Goal: Information Seeking & Learning: Check status

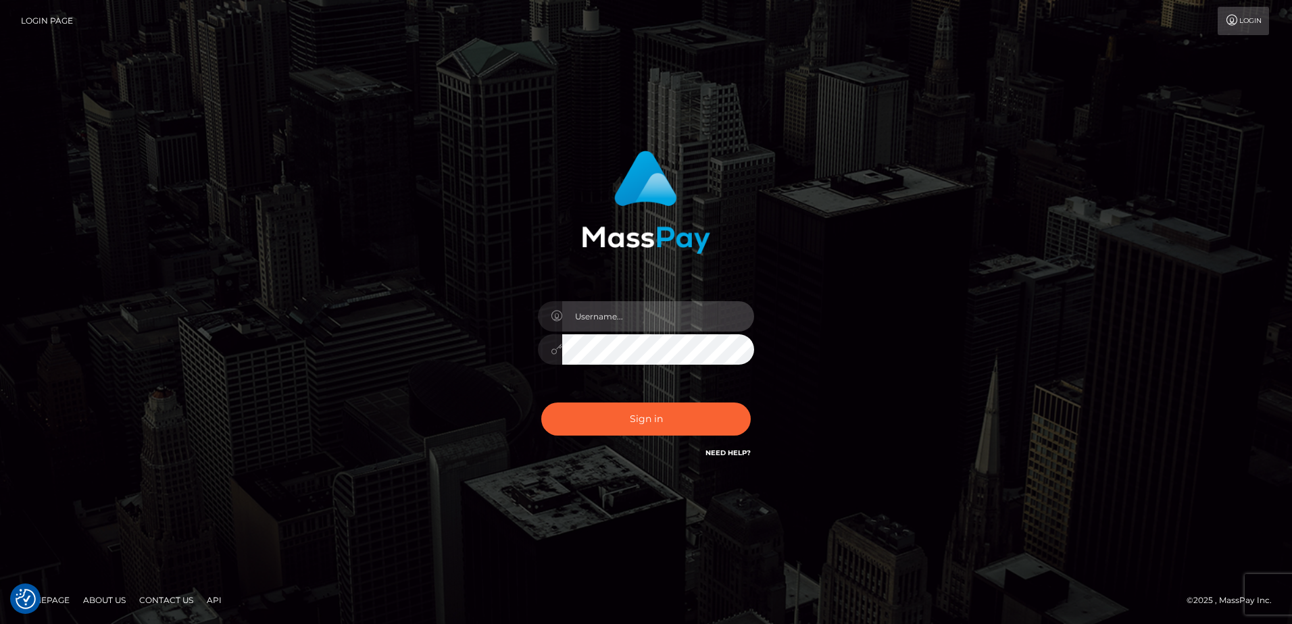
click at [632, 318] on input "text" at bounding box center [658, 316] width 192 height 30
click at [351, 272] on div "Sign in" at bounding box center [646, 313] width 770 height 344
click at [617, 319] on input "text" at bounding box center [658, 316] width 192 height 30
paste input "adam.hollo@byborgenterprises.com"
type input "adam.hollo@byborgenterprises.com"
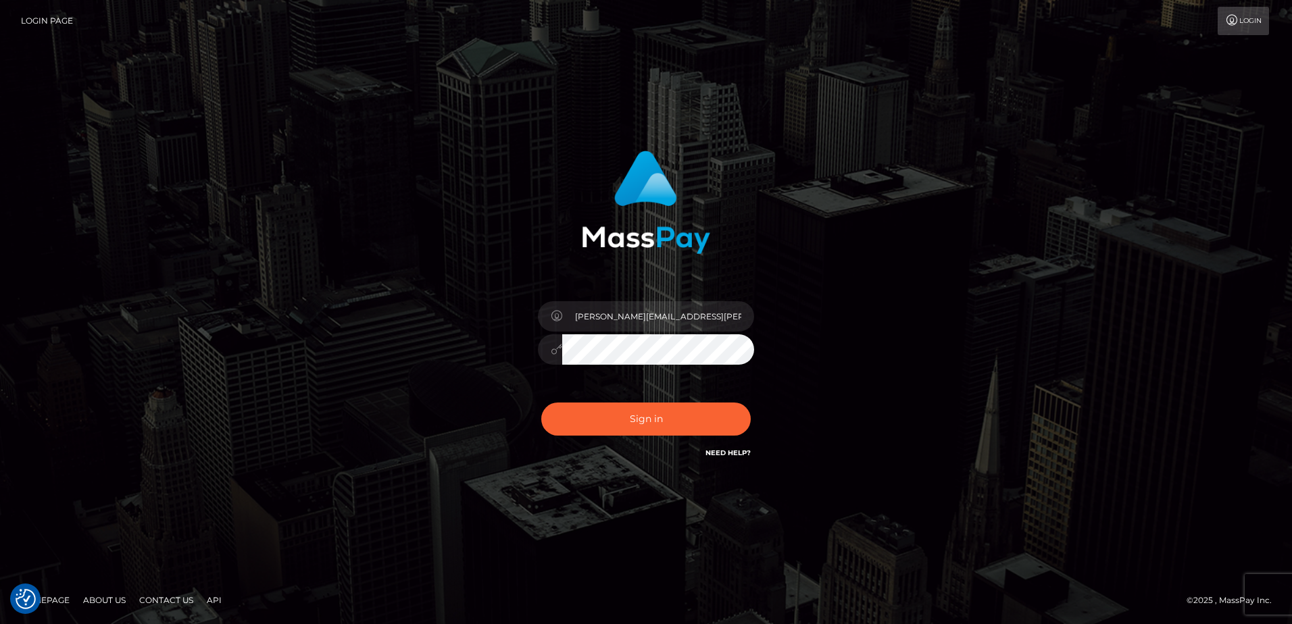
click at [999, 339] on div "adam.hollo@byborgenterprises.com" at bounding box center [646, 313] width 770 height 344
click at [634, 420] on button "Sign in" at bounding box center [645, 419] width 209 height 33
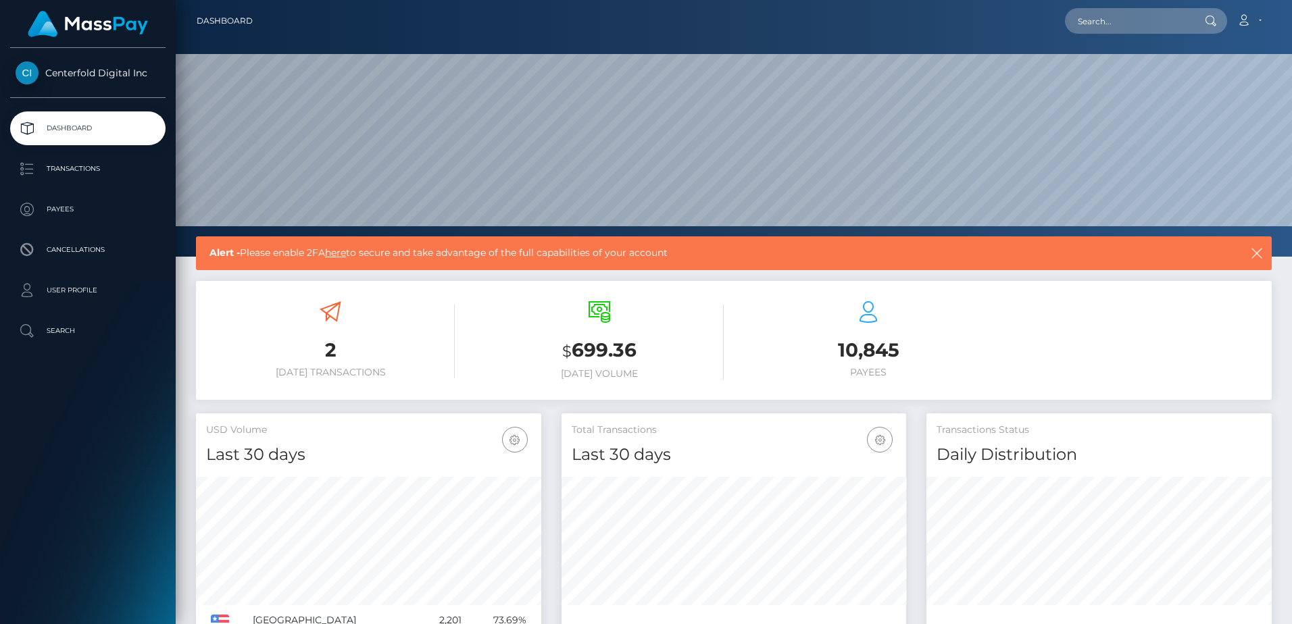
scroll to position [240, 345]
click at [82, 149] on ul "Dashboard Transactions Payees Cancellations User Profile Search" at bounding box center [88, 229] width 176 height 236
click at [81, 175] on p "Transactions" at bounding box center [88, 169] width 145 height 20
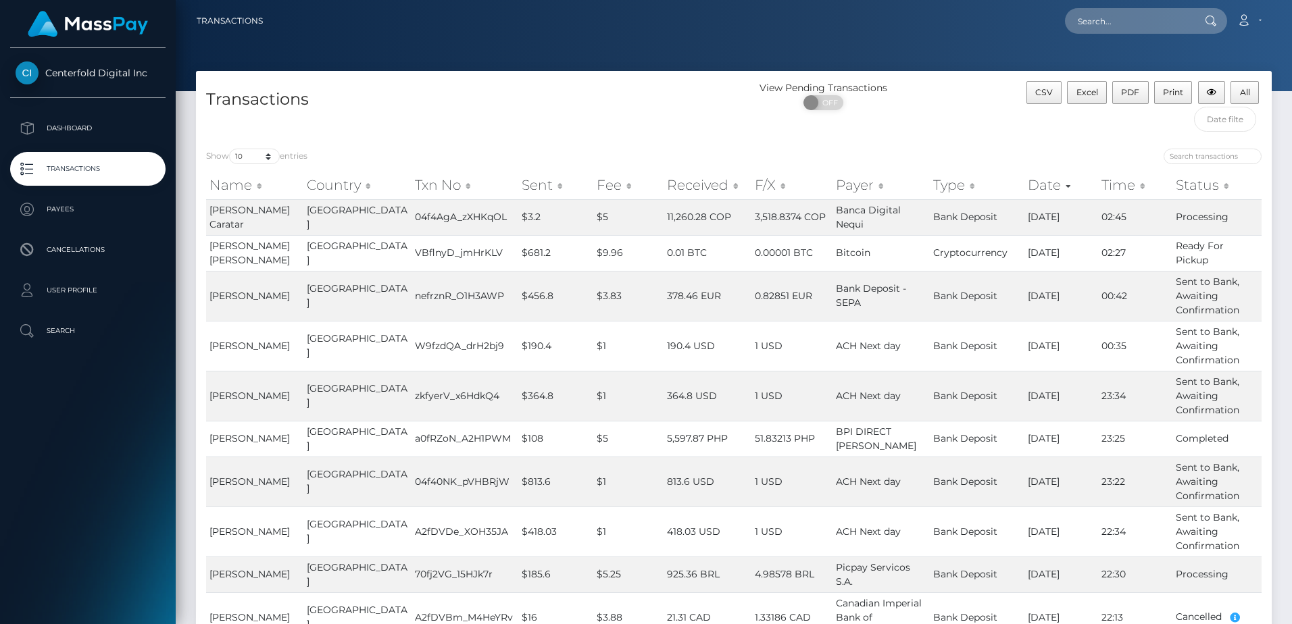
click at [257, 187] on th "Name" at bounding box center [254, 185] width 97 height 27
click at [65, 214] on p "Payees" at bounding box center [88, 209] width 145 height 20
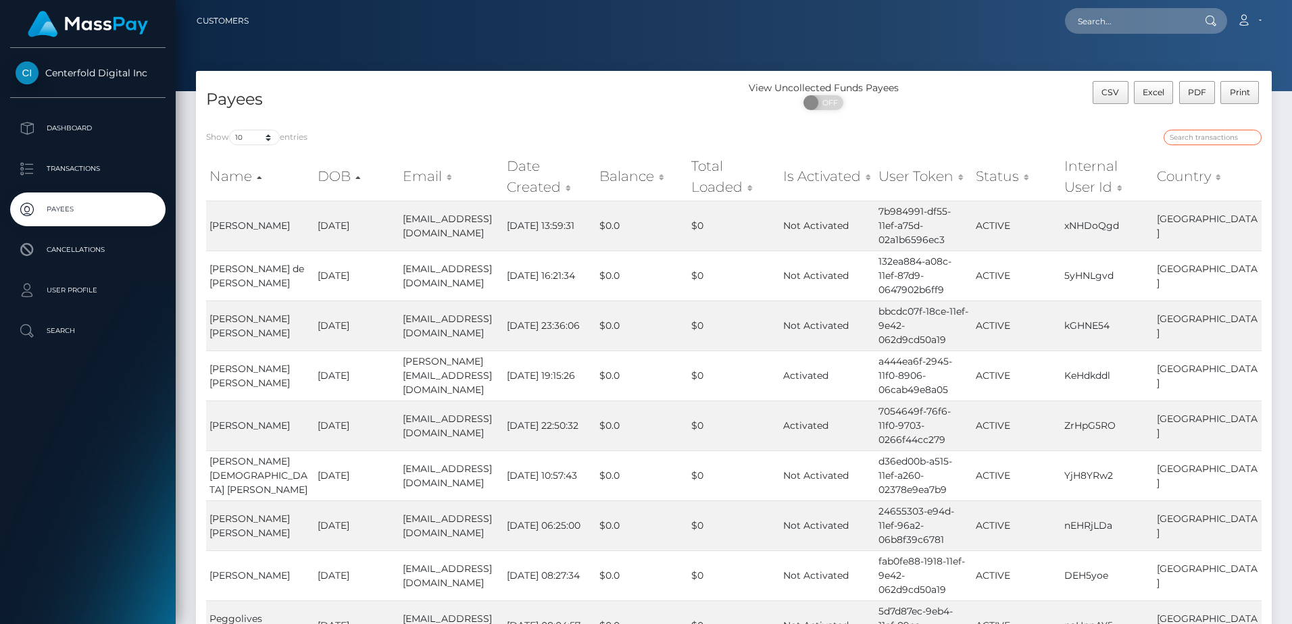
click at [1197, 138] on input "search" at bounding box center [1212, 138] width 98 height 16
type input "christos"
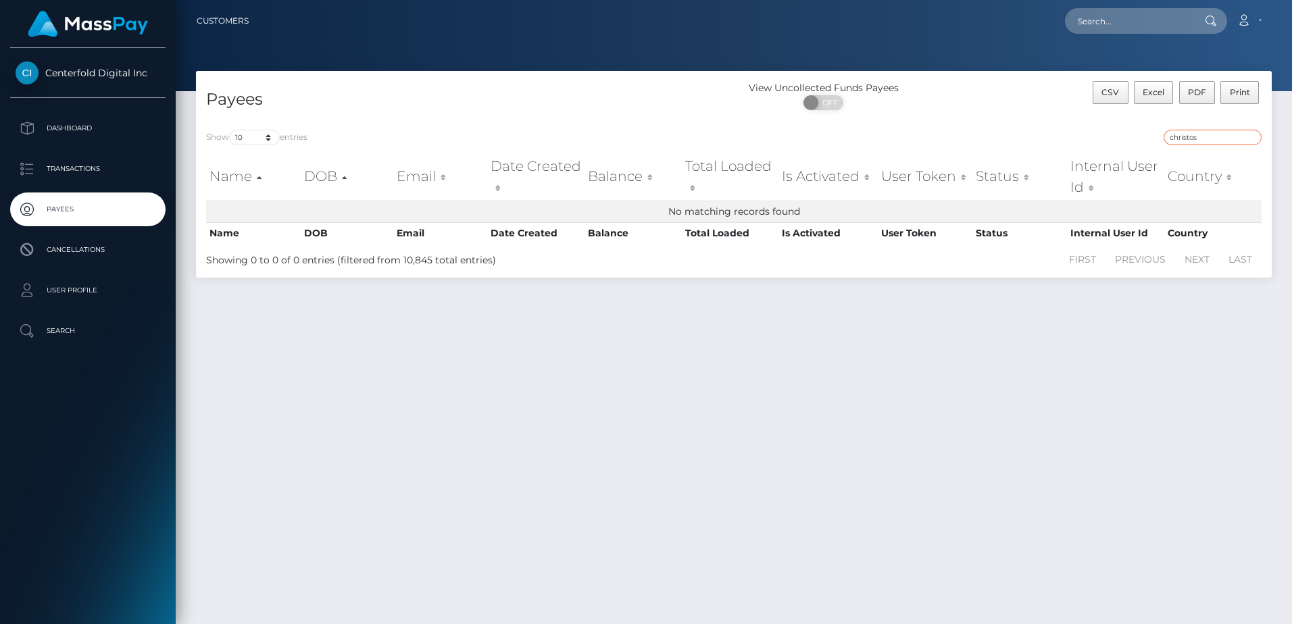
drag, startPoint x: 1213, startPoint y: 133, endPoint x: 926, endPoint y: 122, distance: 288.0
click at [926, 122] on div "Show 10 25 50 100 250 entries christos Name DOB Email Date Created Balance Tota…" at bounding box center [734, 199] width 1076 height 158
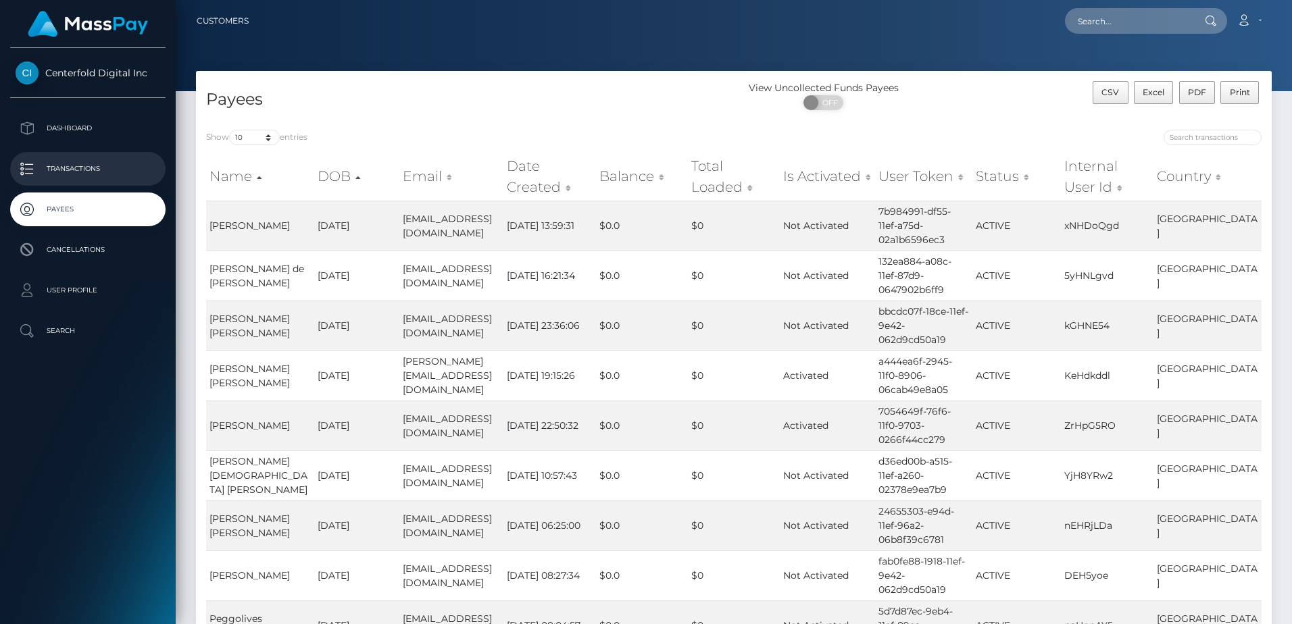
click at [85, 157] on link "Transactions" at bounding box center [87, 169] width 155 height 34
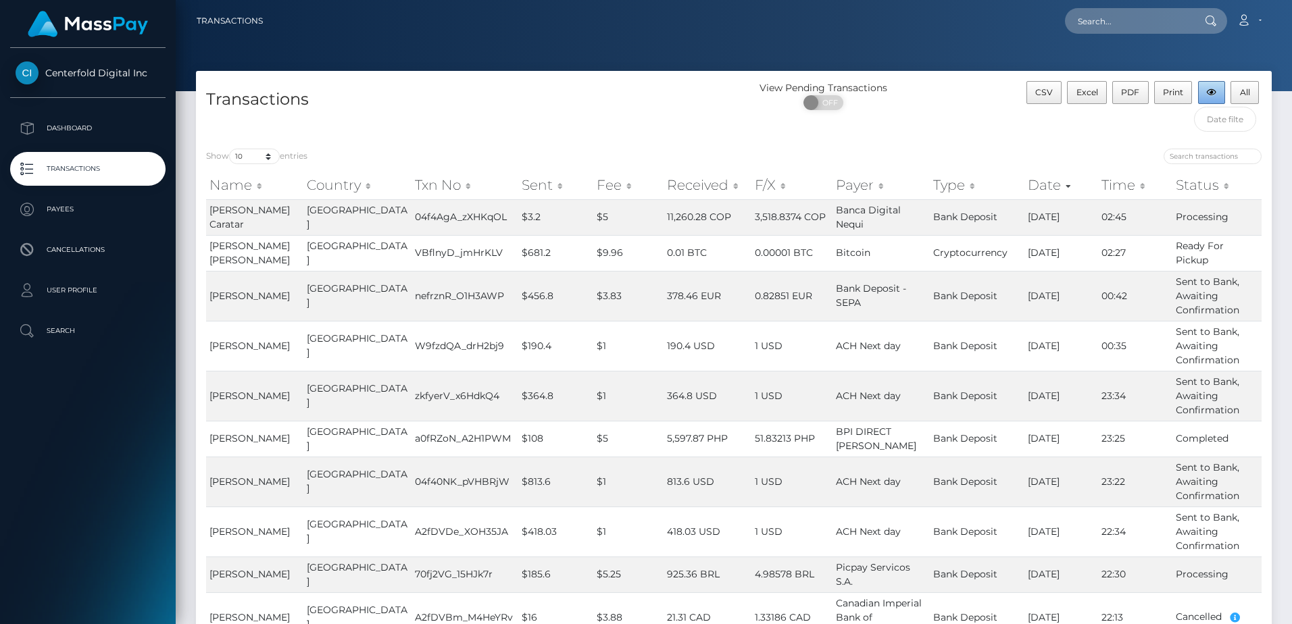
click at [1211, 97] on icon "button" at bounding box center [1211, 93] width 9 height 8
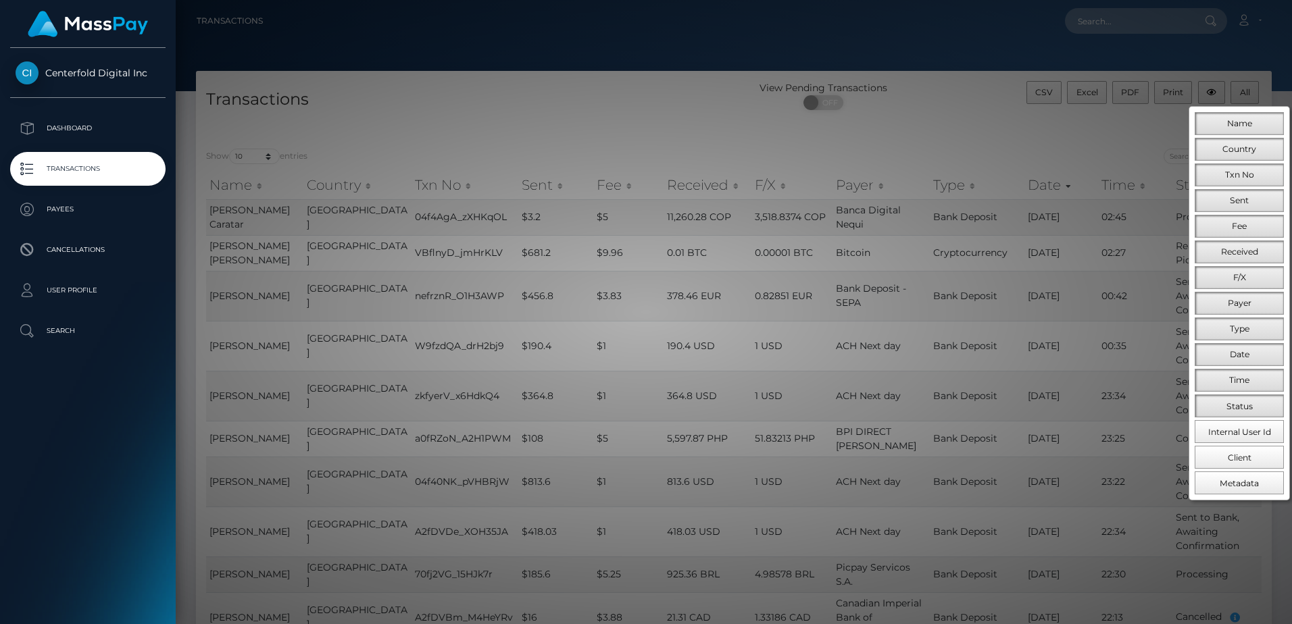
click at [1101, 147] on div at bounding box center [646, 312] width 1292 height 624
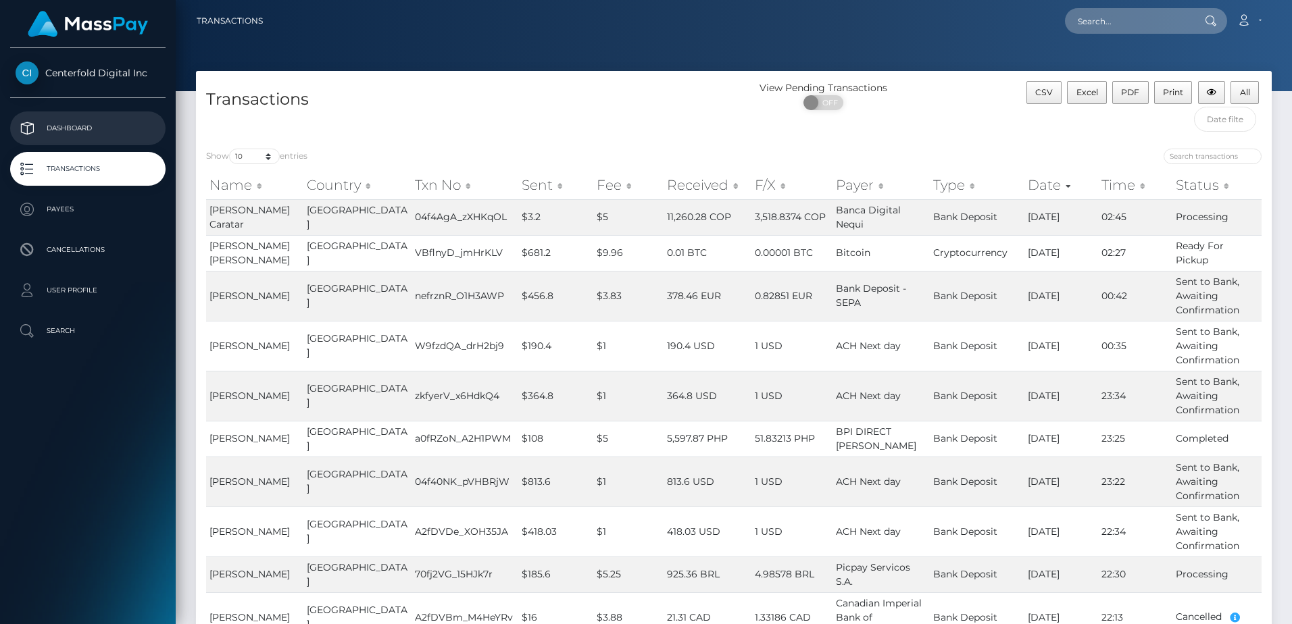
click at [79, 118] on p "Dashboard" at bounding box center [88, 128] width 145 height 20
click at [74, 174] on p "Transactions" at bounding box center [88, 169] width 145 height 20
click at [1267, 16] on link "Account" at bounding box center [1249, 21] width 40 height 28
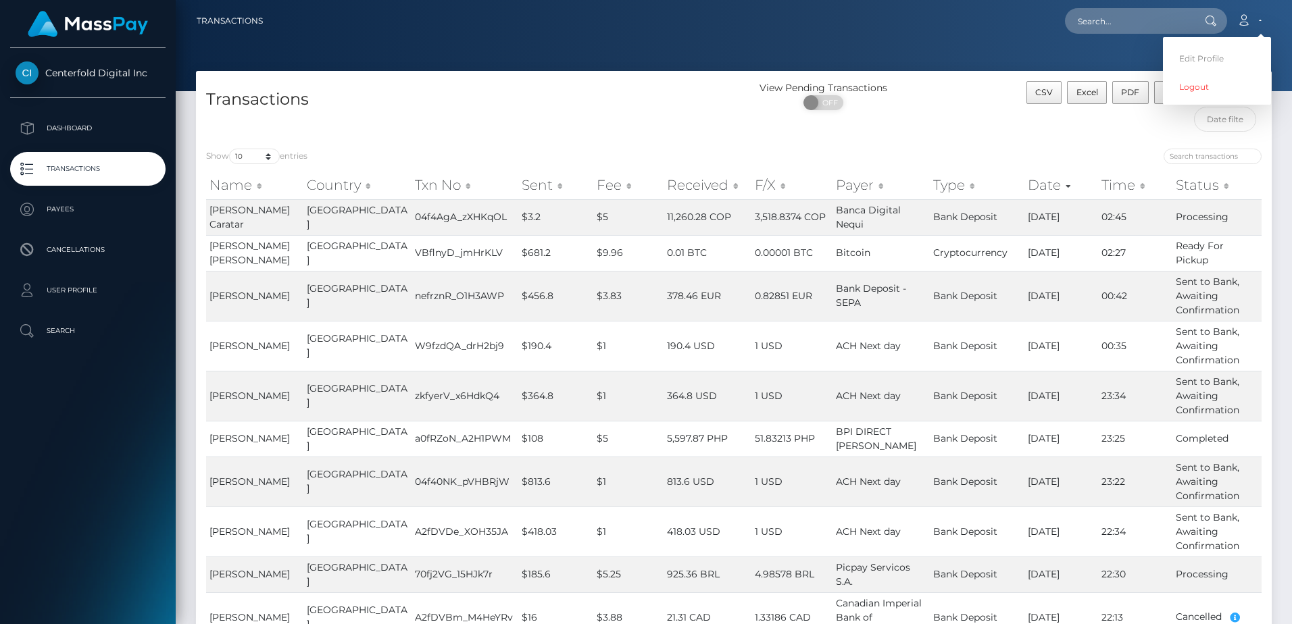
click at [31, 399] on div "Centerfold Digital Inc Dashboard Transactions Payees Cancellations Search" at bounding box center [88, 335] width 176 height 574
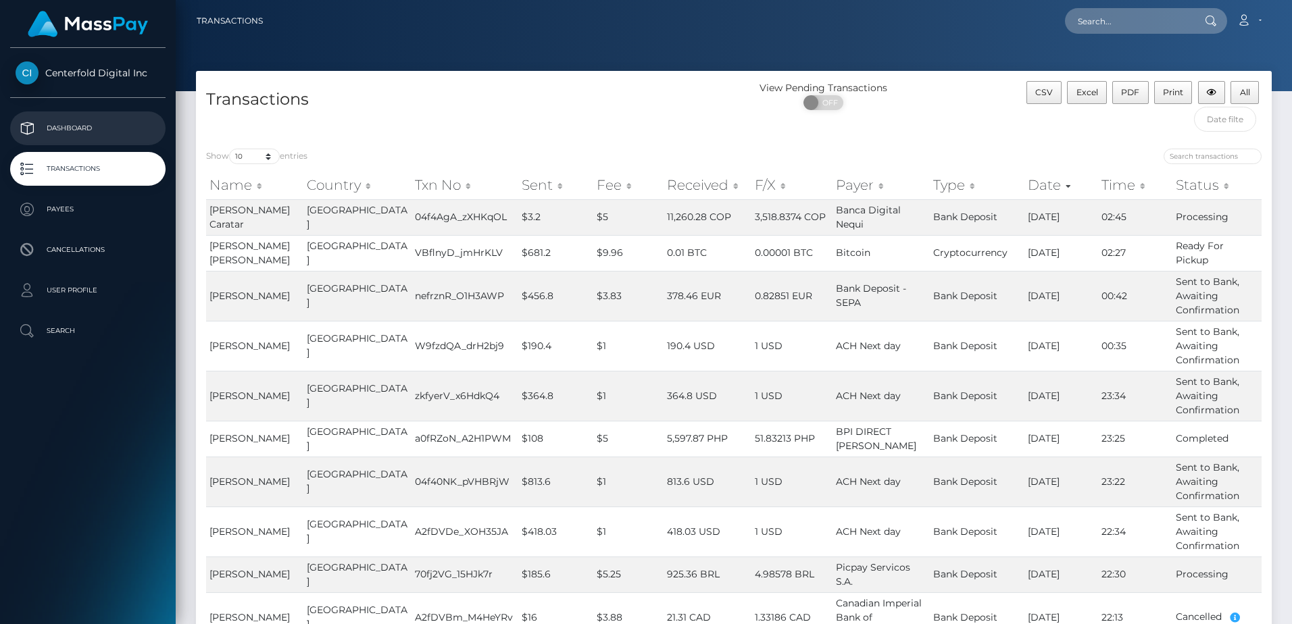
click at [82, 127] on p "Dashboard" at bounding box center [88, 128] width 145 height 20
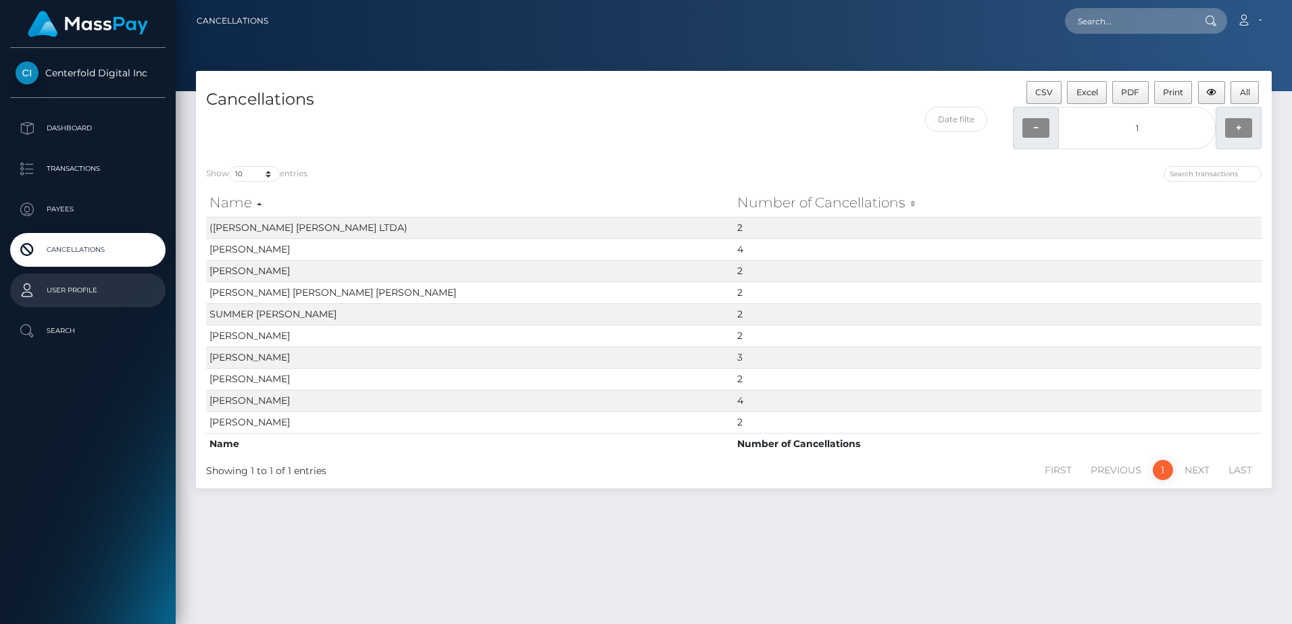
click at [82, 285] on p "User Profile" at bounding box center [88, 290] width 145 height 20
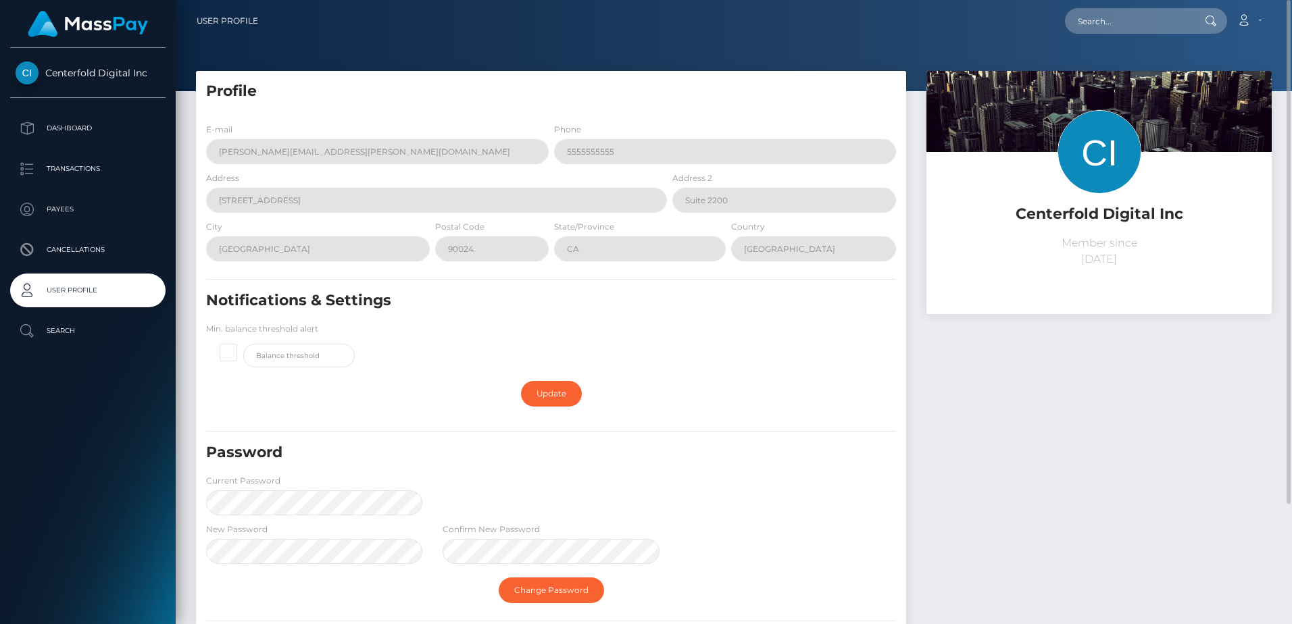
drag, startPoint x: 1044, startPoint y: 255, endPoint x: 1171, endPoint y: 255, distance: 127.0
click at [1171, 255] on p "Member since February 19, 2025" at bounding box center [1098, 251] width 325 height 32
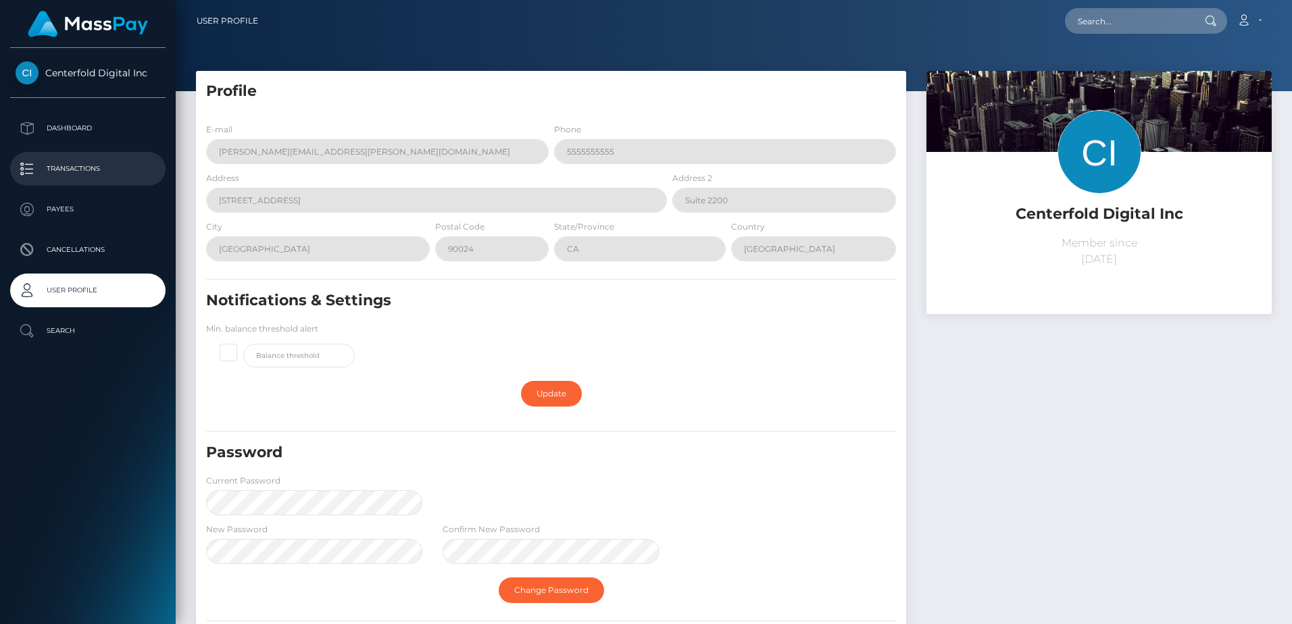
drag, startPoint x: 79, startPoint y: 170, endPoint x: 88, endPoint y: 182, distance: 15.0
click at [79, 170] on p "Transactions" at bounding box center [88, 169] width 145 height 20
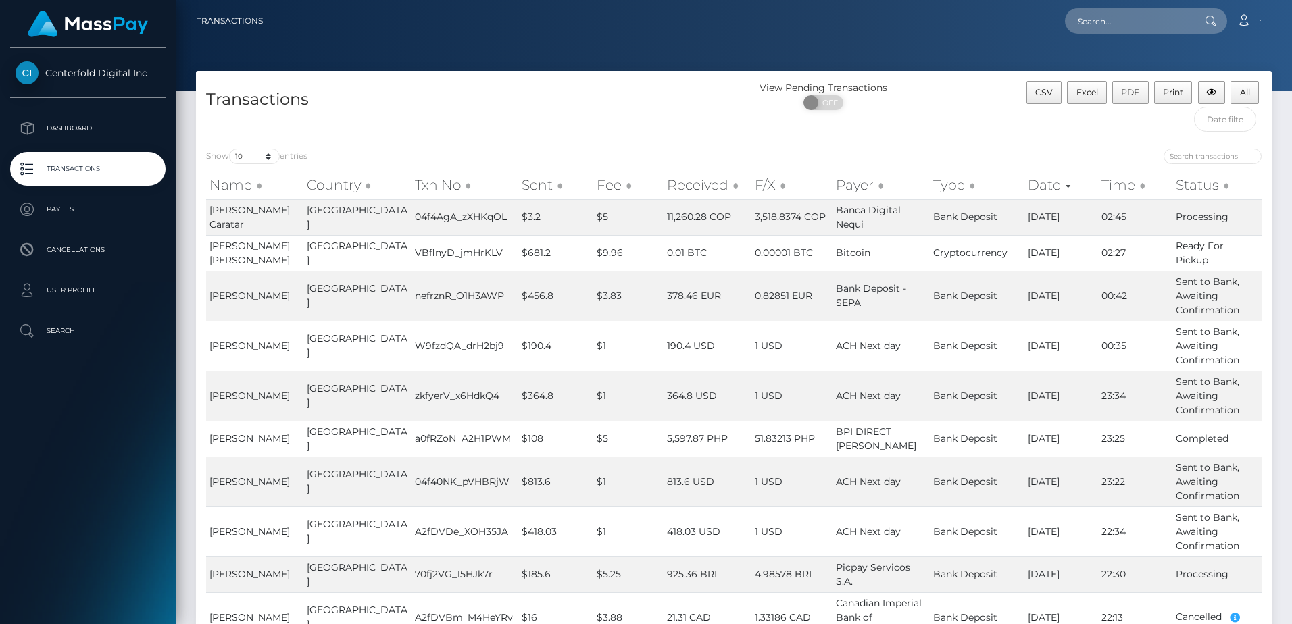
click at [108, 159] on p "Transactions" at bounding box center [88, 169] width 145 height 20
click at [1228, 130] on input "text" at bounding box center [1225, 119] width 62 height 25
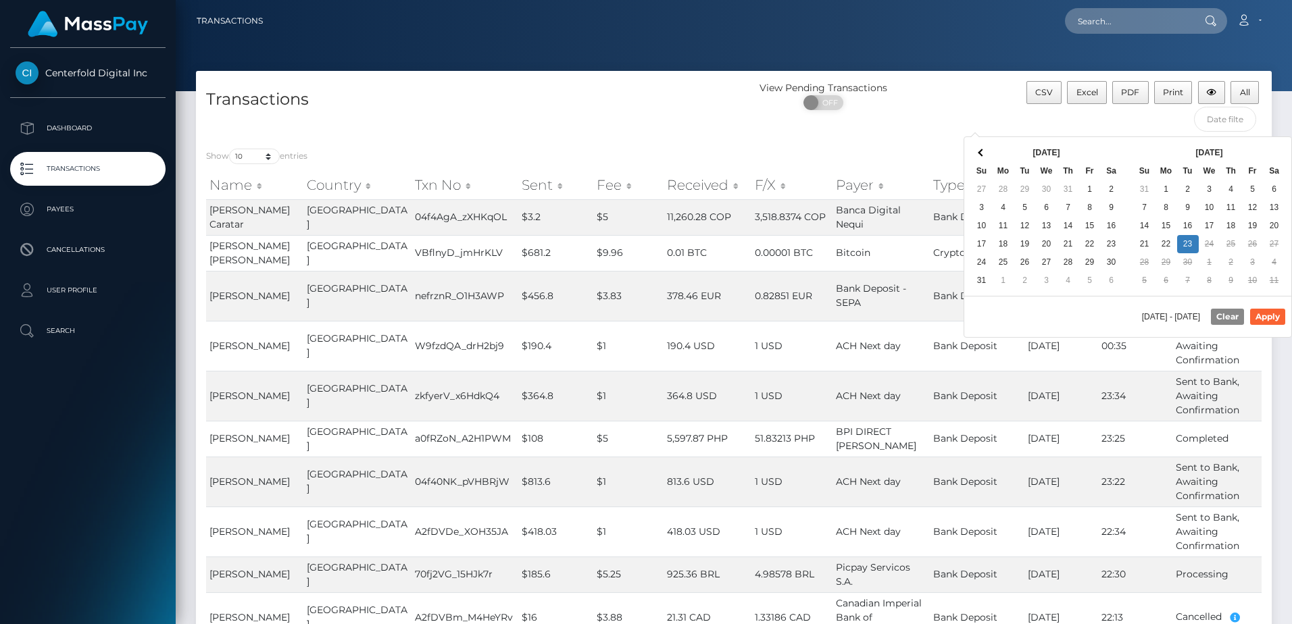
click at [1023, 149] on th "Aug 2025" at bounding box center [1047, 153] width 108 height 18
click at [1268, 314] on button "Apply" at bounding box center [1267, 317] width 35 height 16
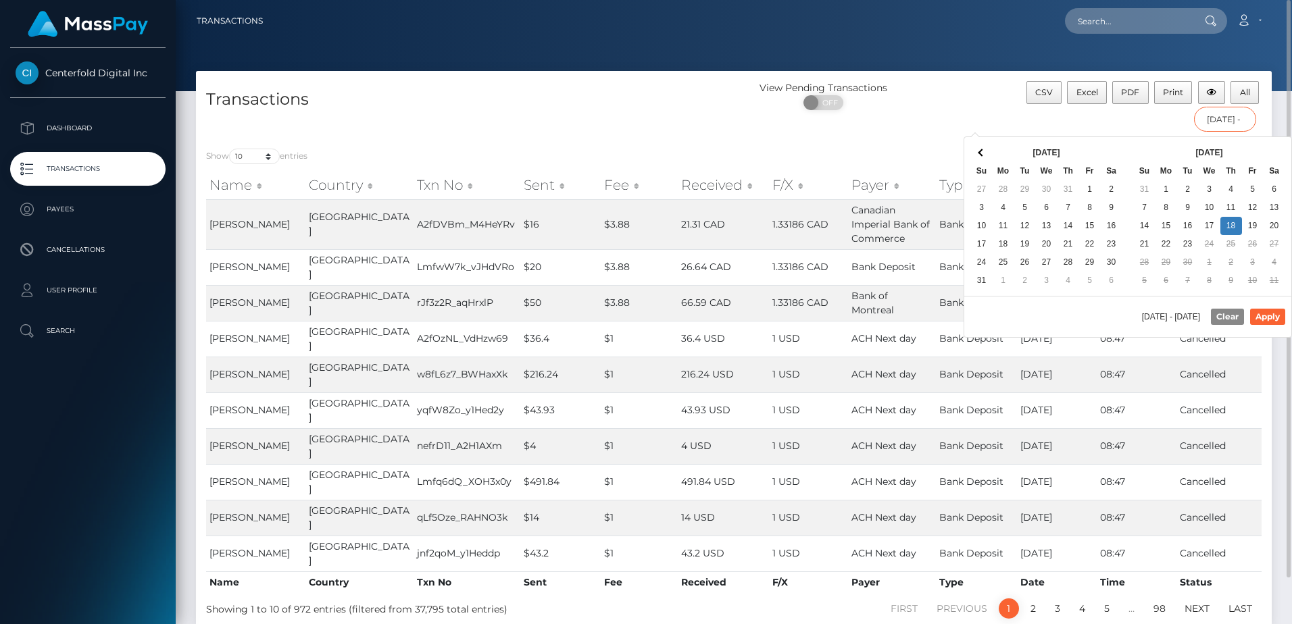
click at [1223, 122] on input "09/18/2025 - 09/18/2025" at bounding box center [1225, 119] width 62 height 25
click at [1275, 311] on button "Apply" at bounding box center [1267, 317] width 35 height 16
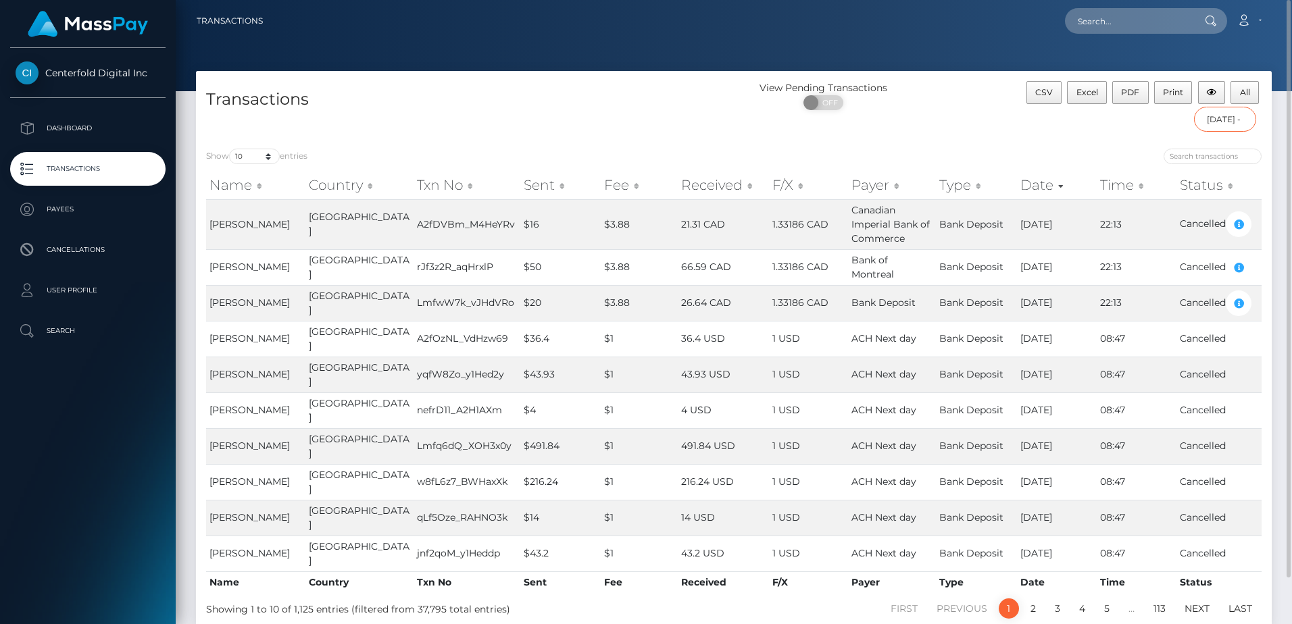
click at [1228, 126] on input "09/17/2025 - 09/19/2025" at bounding box center [1225, 119] width 62 height 25
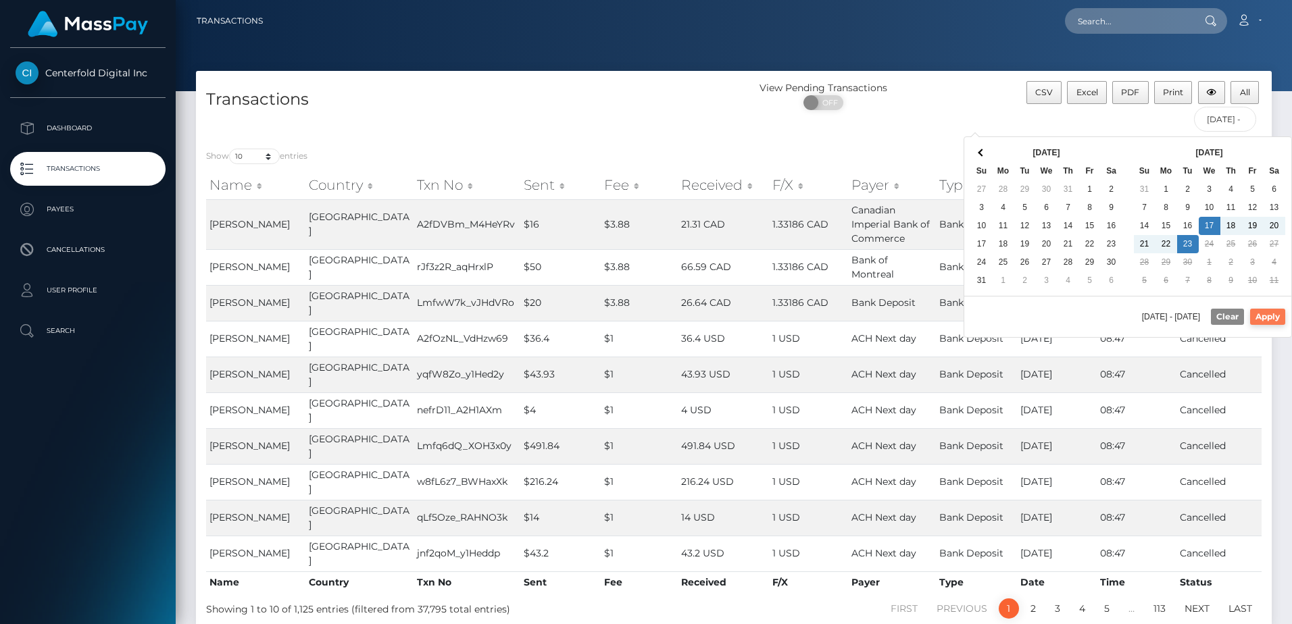
click at [1262, 312] on button "Apply" at bounding box center [1267, 317] width 35 height 16
type input "09/17/2025 - 09/23/2025"
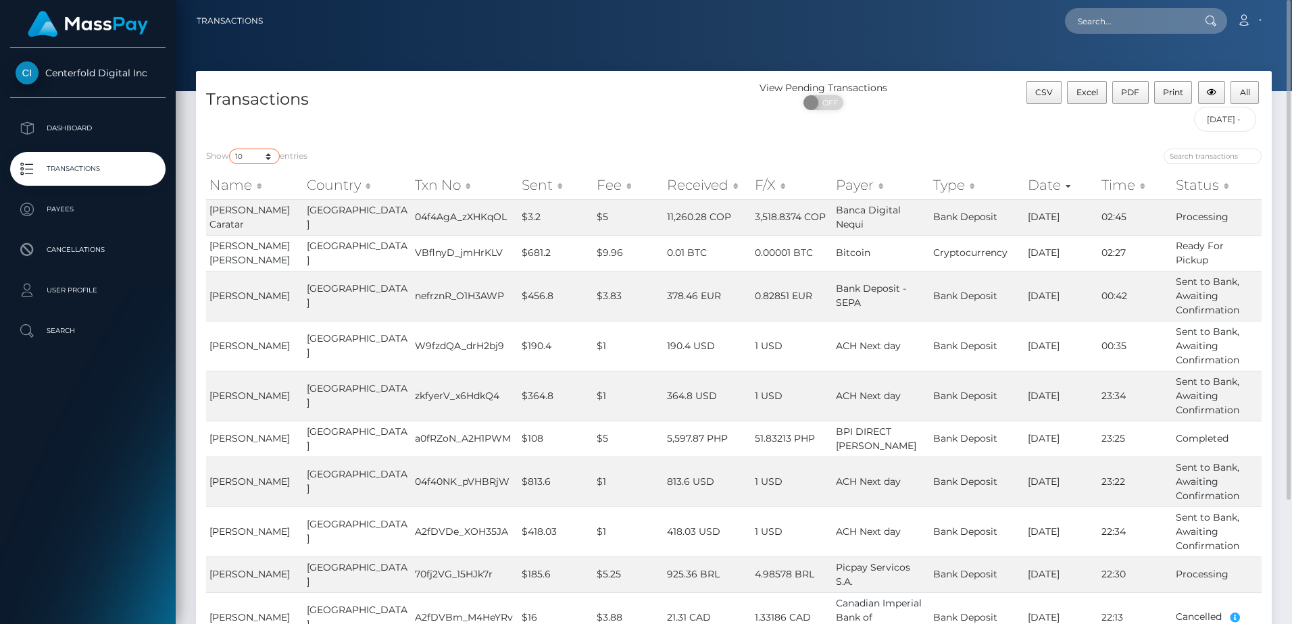
click at [264, 159] on select "10 25 50 100 250 500 1,000 3,500" at bounding box center [254, 157] width 51 height 16
select select "3500"
click at [230, 149] on select "10 25 50 100 250 500 1,000 3,500" at bounding box center [254, 157] width 51 height 16
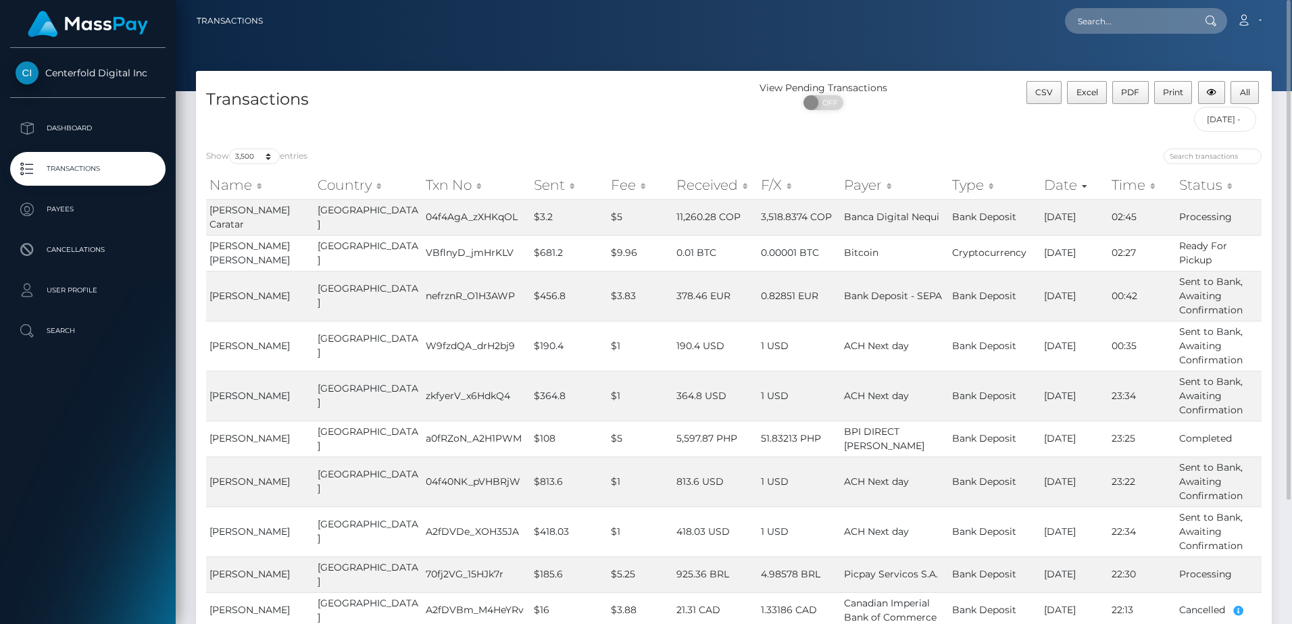
click at [89, 447] on div "Centerfold Digital Inc Dashboard Transactions Payees Cancellations Search" at bounding box center [88, 335] width 176 height 574
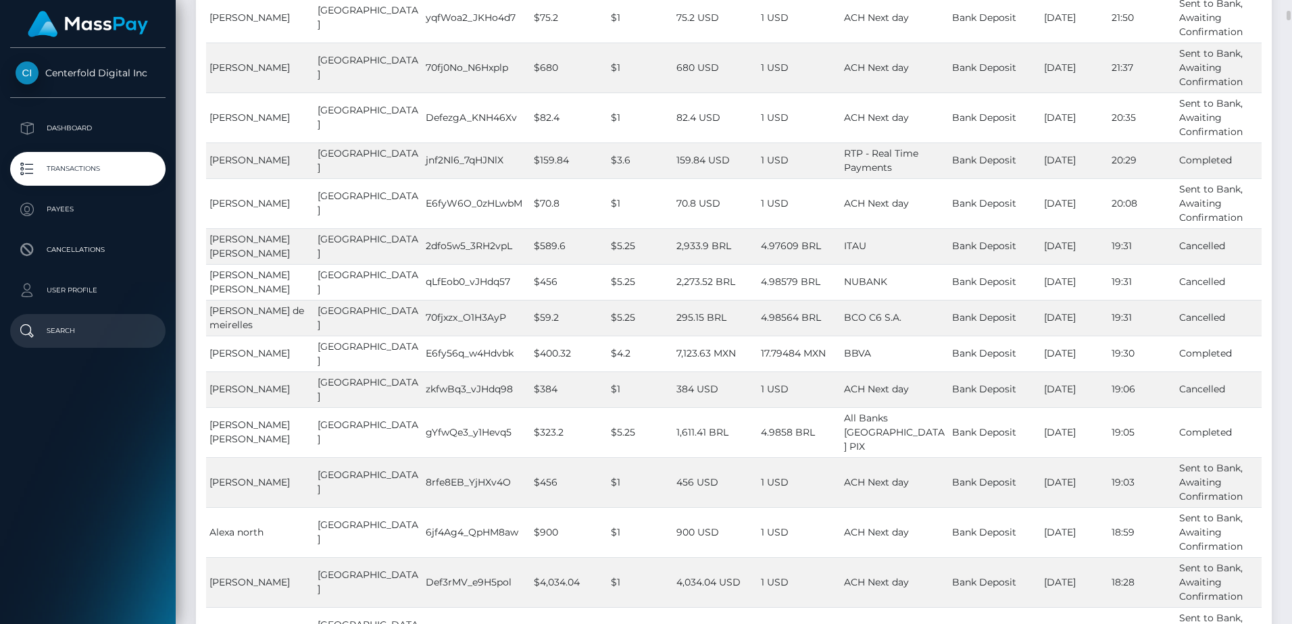
scroll to position [473, 0]
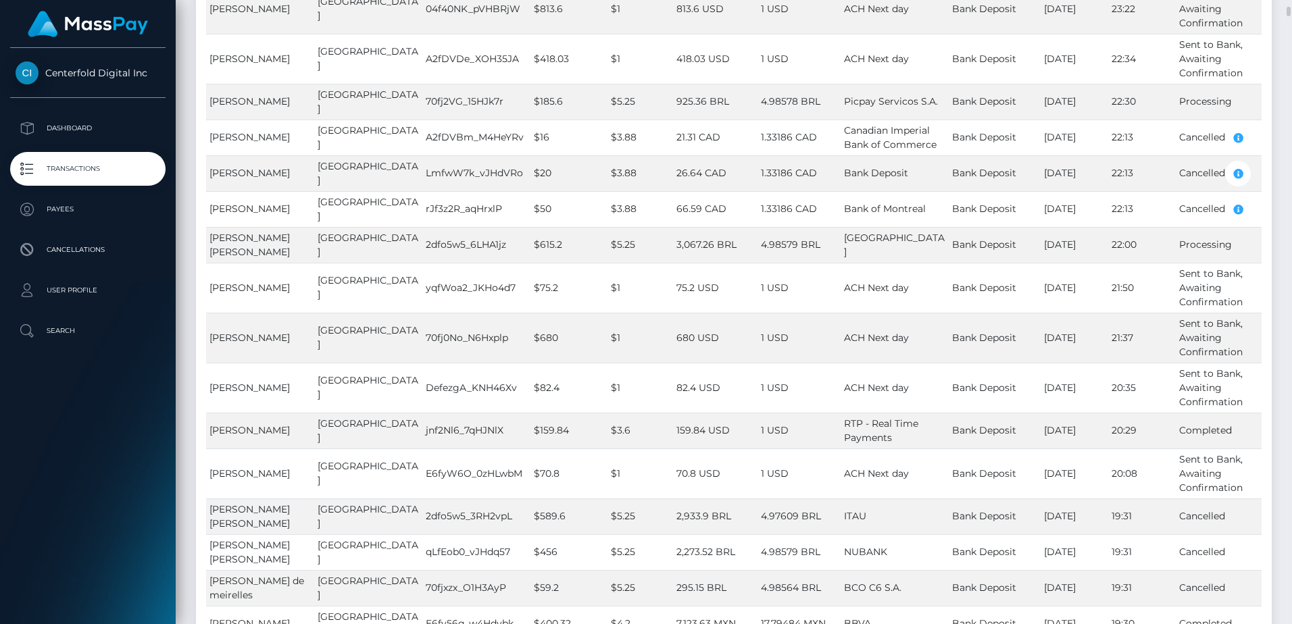
click at [91, 381] on div "Centerfold Digital Inc Dashboard Transactions Payees Cancellations Search" at bounding box center [88, 335] width 176 height 574
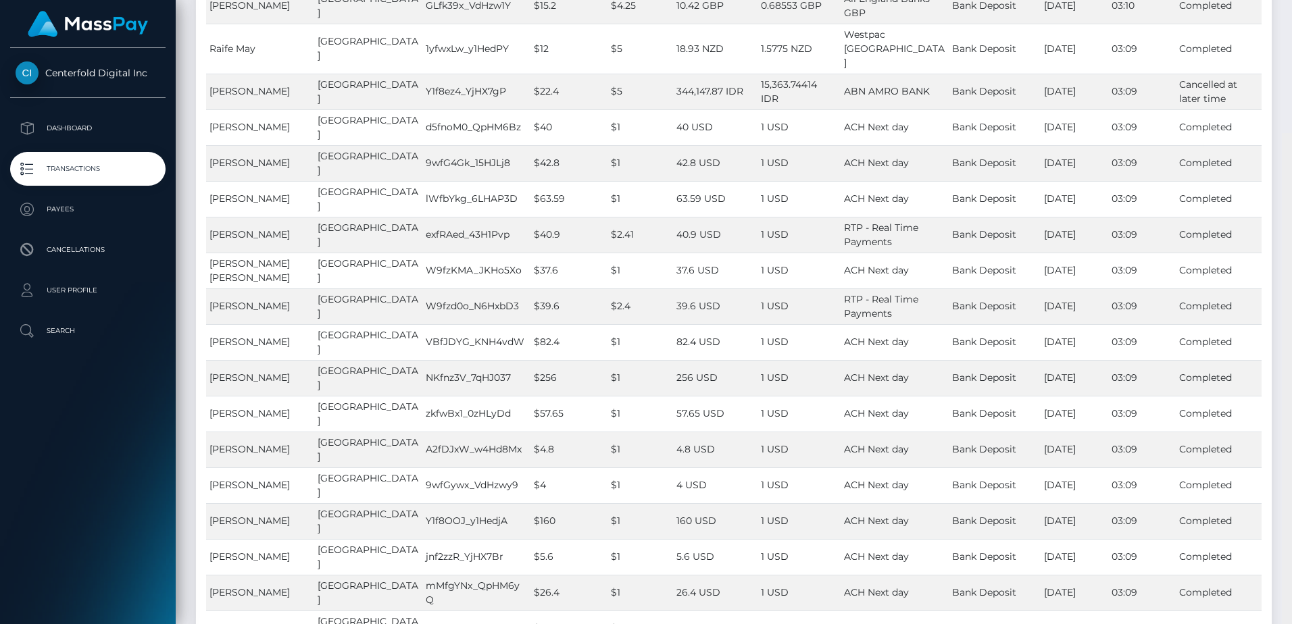
scroll to position [34502, 0]
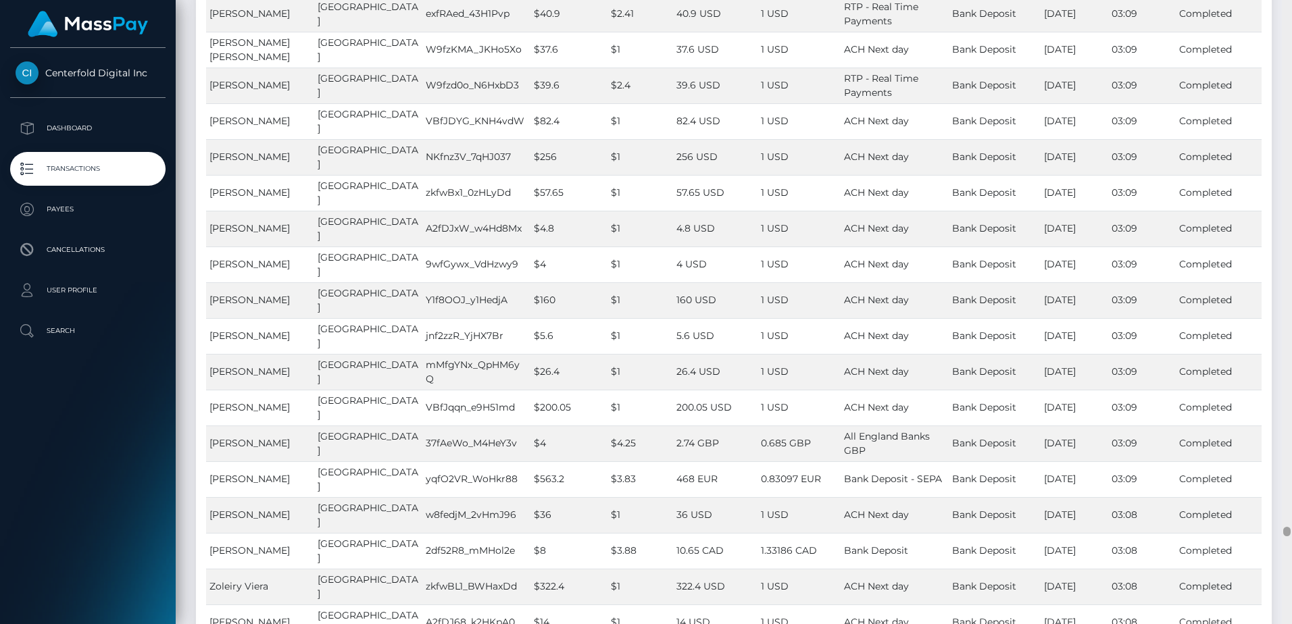
drag, startPoint x: 1287, startPoint y: 53, endPoint x: 1270, endPoint y: 530, distance: 477.3
click at [1270, 530] on div "Transactions Loading... Loading..." at bounding box center [734, 312] width 1116 height 624
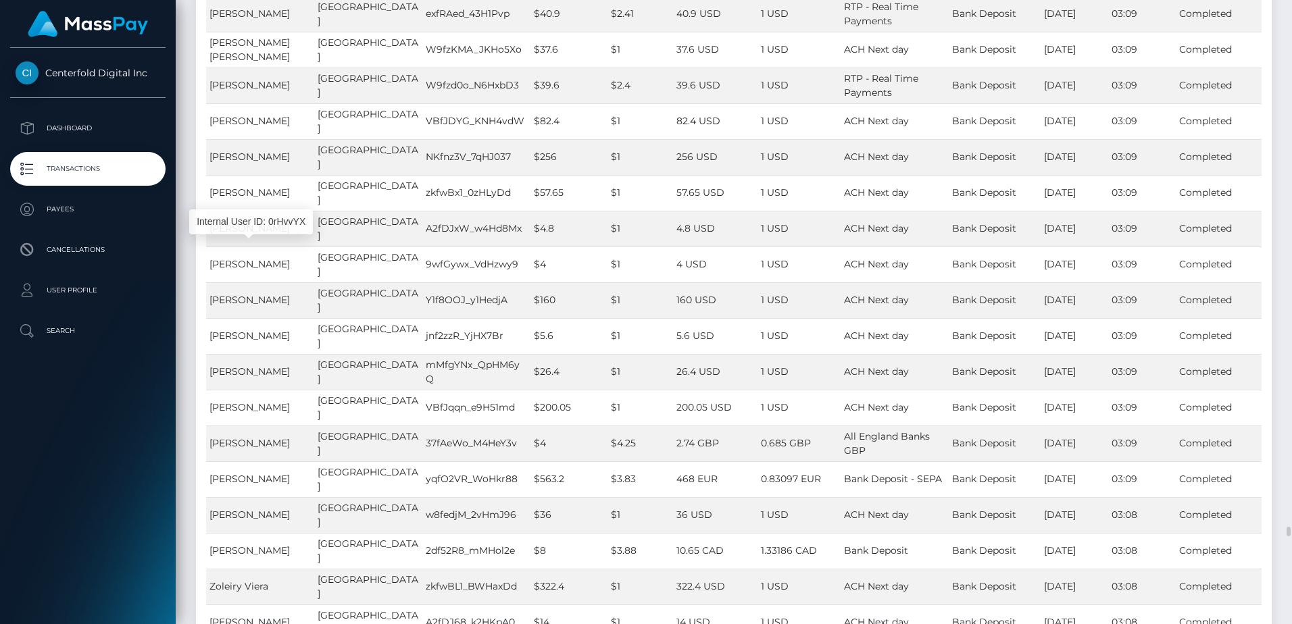
drag, startPoint x: 227, startPoint y: 199, endPoint x: 245, endPoint y: 201, distance: 18.3
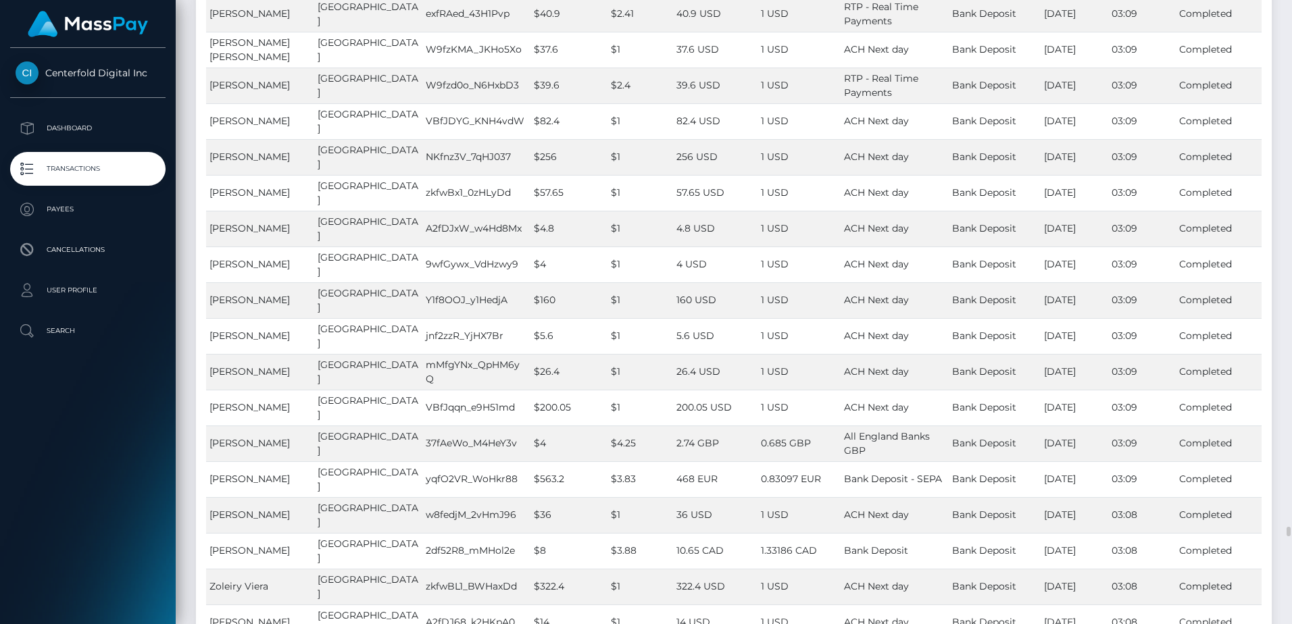
drag, startPoint x: 245, startPoint y: 201, endPoint x: 339, endPoint y: 200, distance: 93.2
drag, startPoint x: 339, startPoint y: 200, endPoint x: 251, endPoint y: 204, distance: 87.9
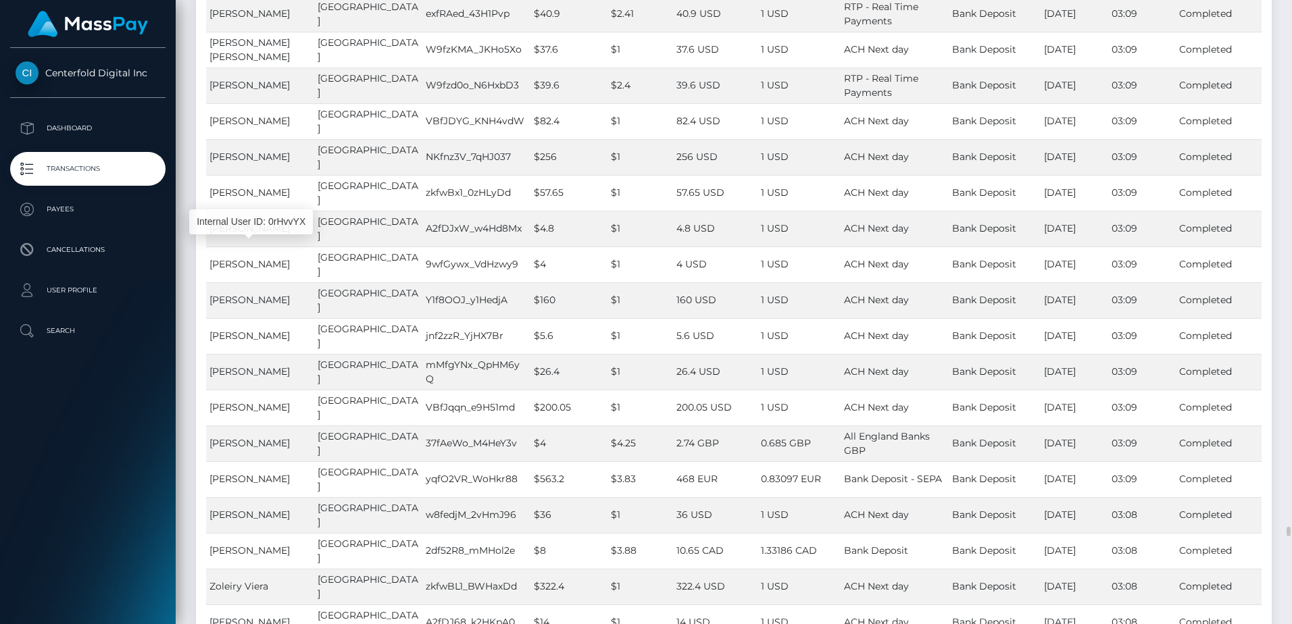
drag, startPoint x: 205, startPoint y: 204, endPoint x: 315, endPoint y: 200, distance: 110.2
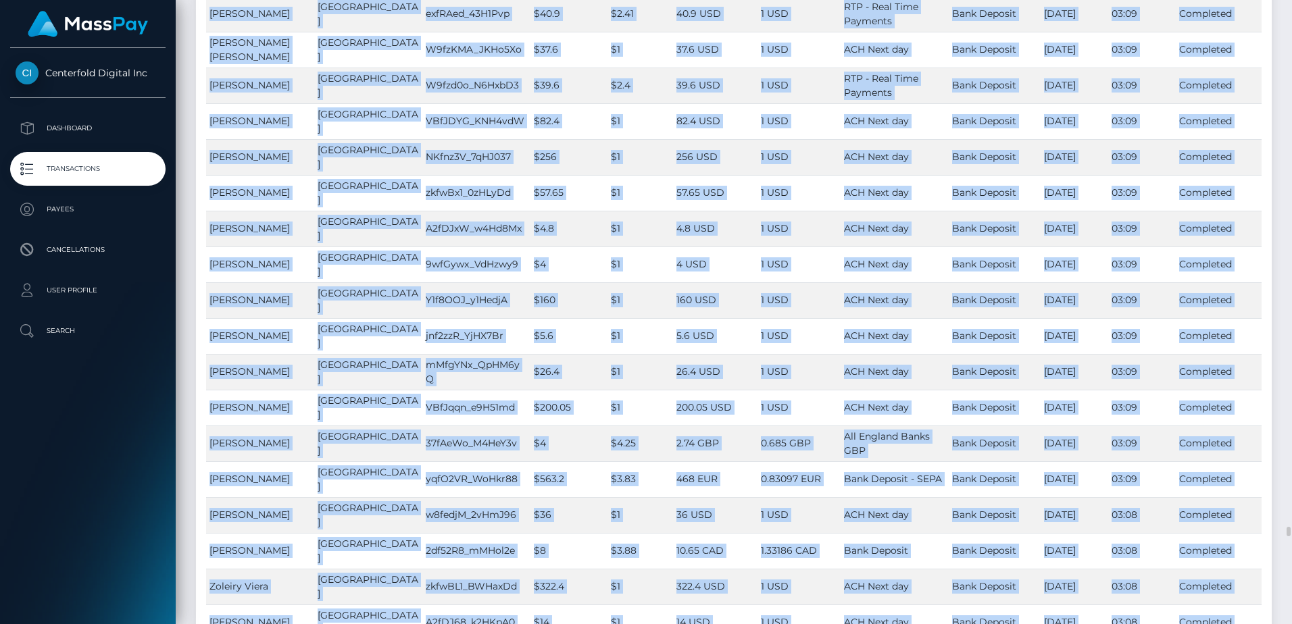
drag, startPoint x: 315, startPoint y: 200, endPoint x: 245, endPoint y: 199, distance: 70.3
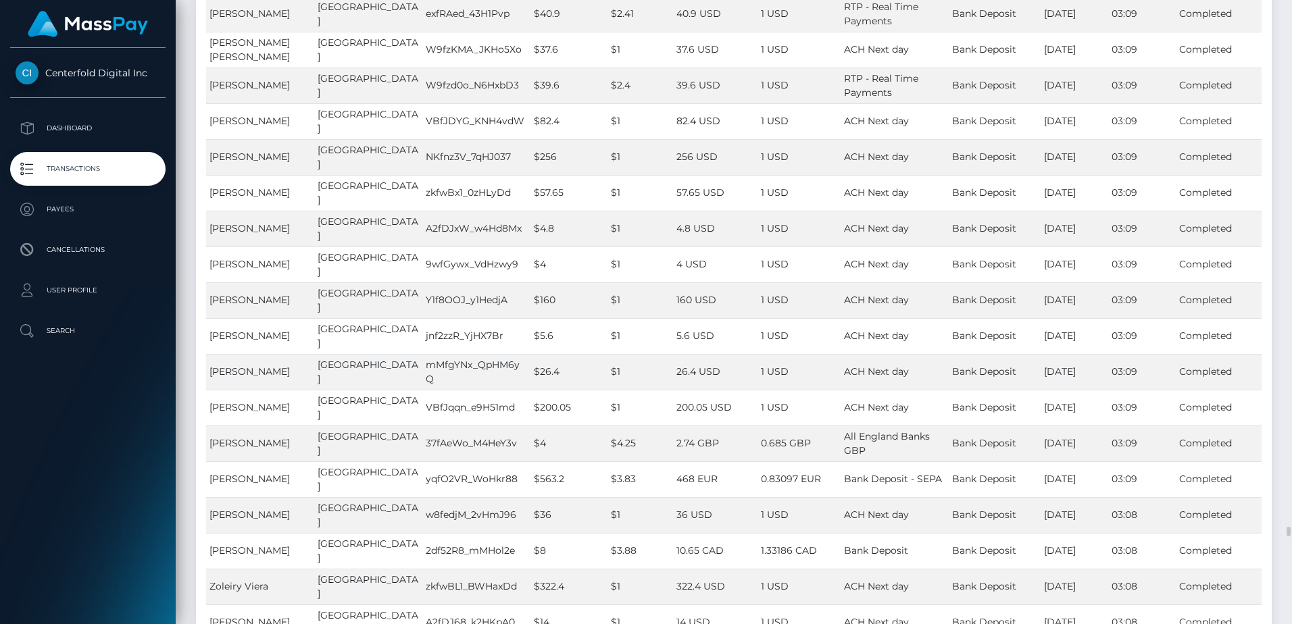
drag, startPoint x: 1217, startPoint y: 201, endPoint x: 207, endPoint y: 200, distance: 1010.1
copy tr "Christos Sandalis Luxembourg qLfEJlK_43H1PPm $52.8 $3.83 43.88 EUR 0.83097 EUR …"
click at [82, 292] on p "User Profile" at bounding box center [88, 290] width 145 height 20
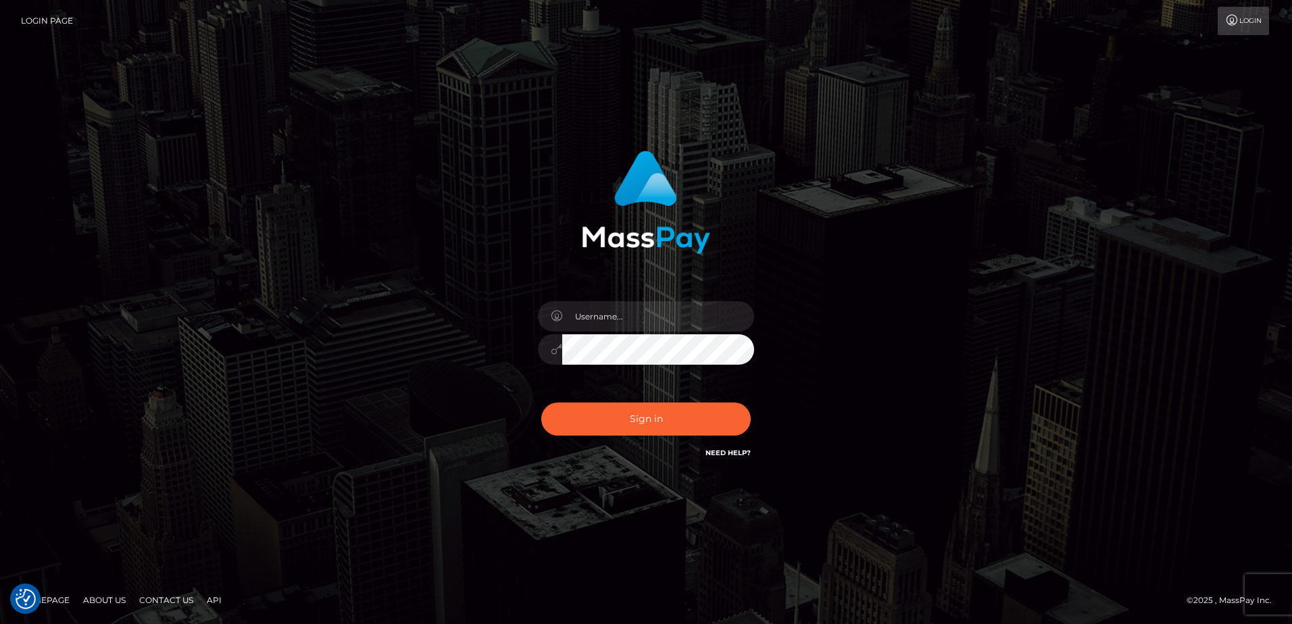
click at [143, 601] on link "Contact Us" at bounding box center [166, 600] width 65 height 21
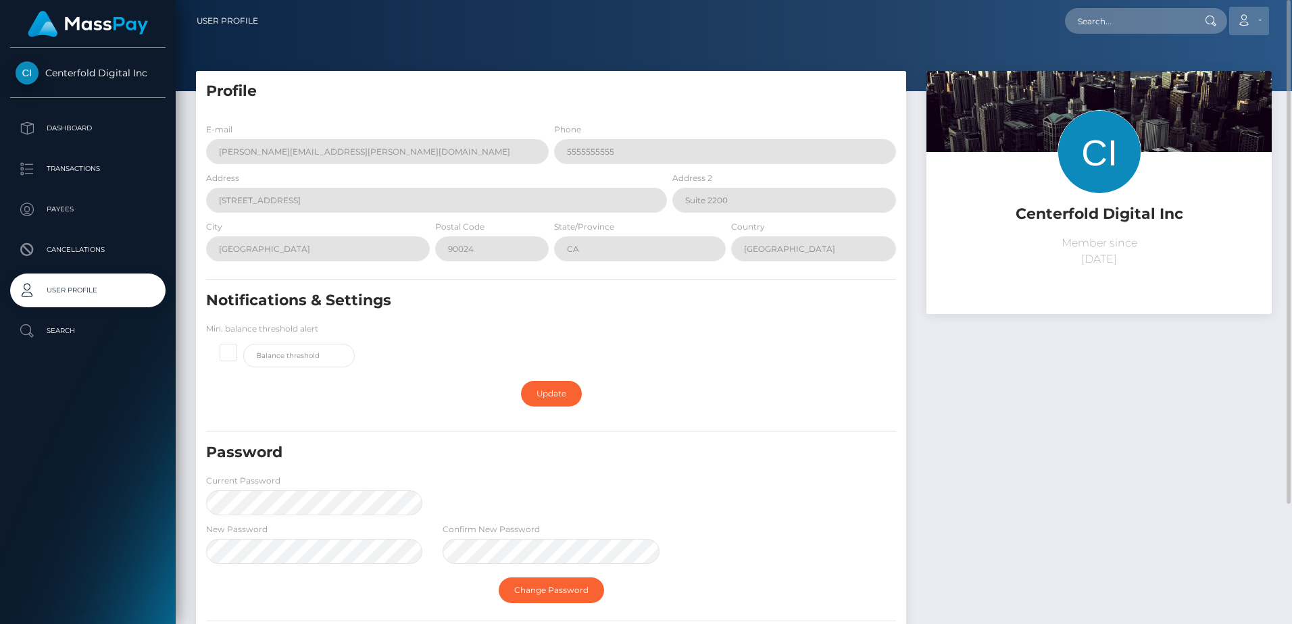
click at [1253, 21] on link "Account" at bounding box center [1249, 21] width 40 height 28
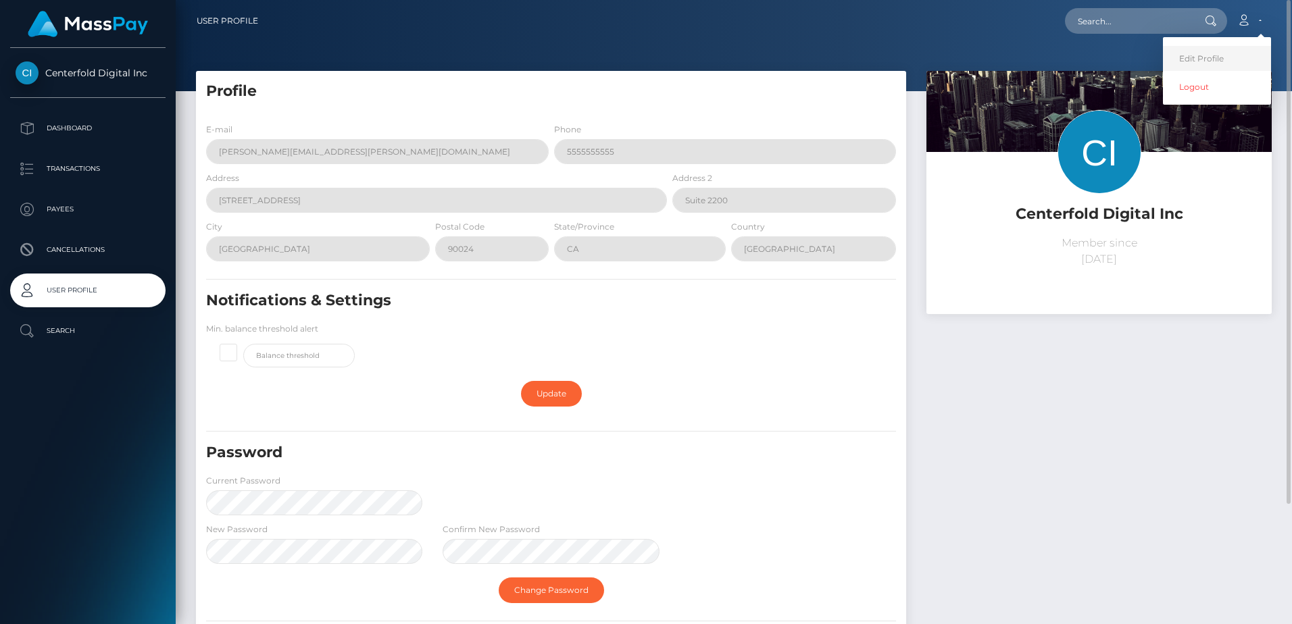
drag, startPoint x: 1222, startPoint y: 57, endPoint x: 1234, endPoint y: 159, distance: 102.2
click at [1222, 57] on link "Edit Profile" at bounding box center [1217, 58] width 108 height 25
click at [1129, 214] on h5 "Centerfold Digital Inc" at bounding box center [1098, 214] width 325 height 21
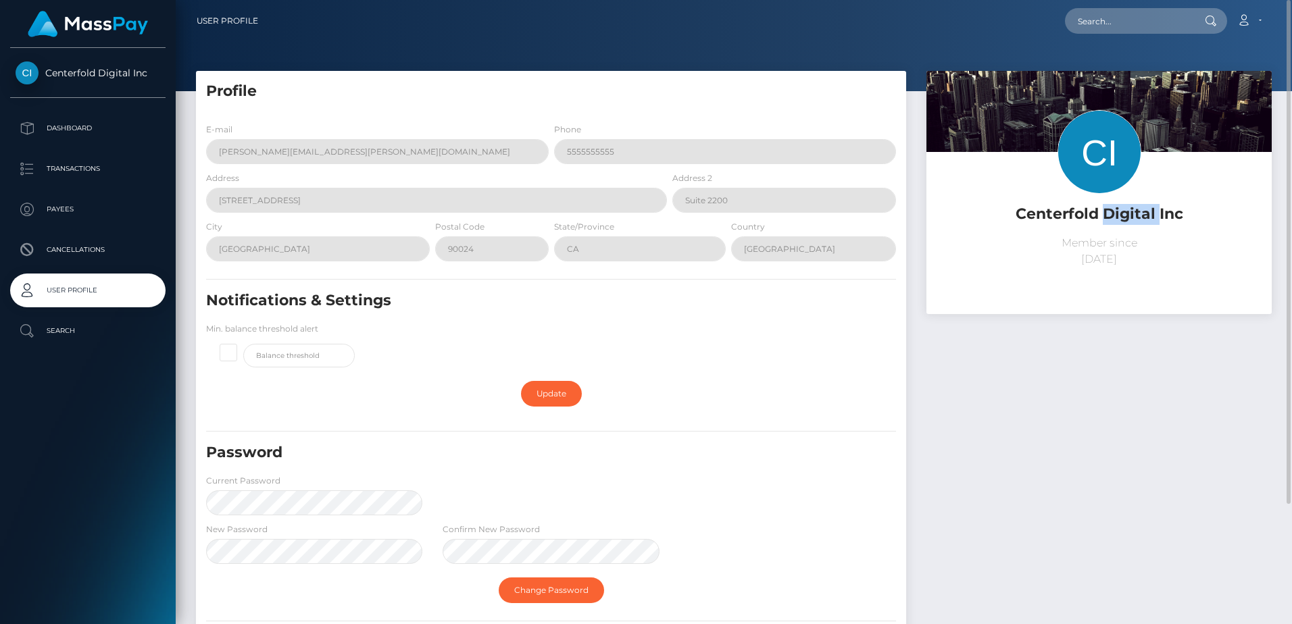
click at [1129, 214] on h5 "Centerfold Digital Inc" at bounding box center [1098, 214] width 325 height 21
copy div "Centerfold Digital Inc"
